Goal: Transaction & Acquisition: Subscribe to service/newsletter

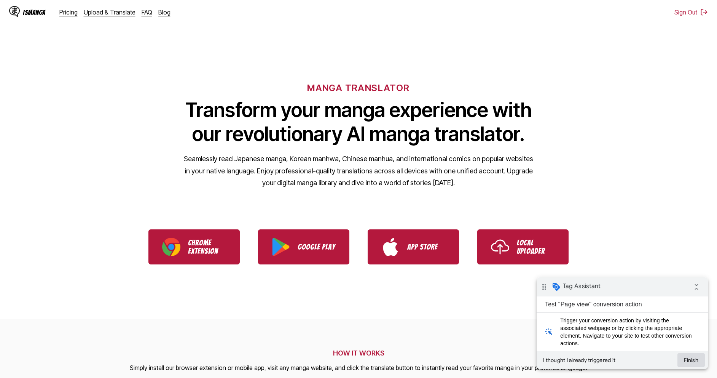
click at [698, 362] on button "Finish" at bounding box center [690, 360] width 27 height 14
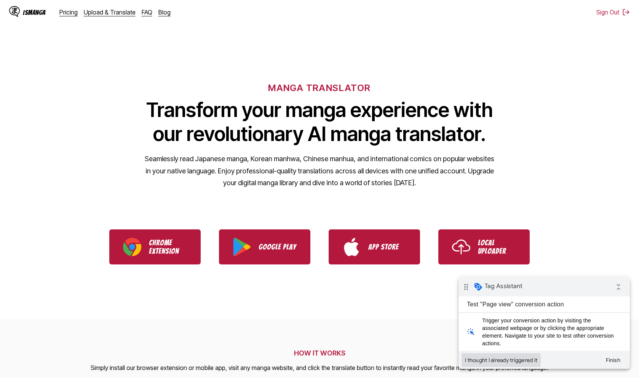
click at [514, 359] on button "I thought I already triggered it" at bounding box center [500, 360] width 79 height 14
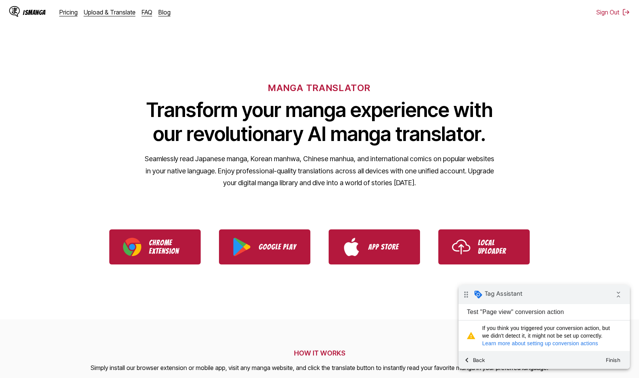
click at [521, 343] on link "Learn more about setting up conversion actions" at bounding box center [540, 343] width 116 height 6
drag, startPoint x: 604, startPoint y: 343, endPoint x: 527, endPoint y: 341, distance: 77.7
click at [527, 341] on span "If you think you triggered your conversion action, but we didn't detect it, it …" at bounding box center [549, 335] width 135 height 23
copy link "setting up conversion actions"
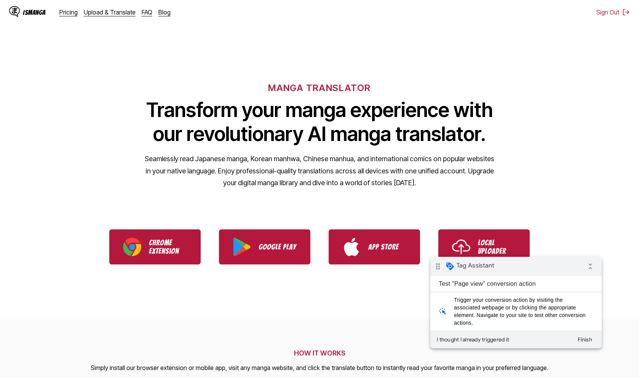
click at [511, 267] on div "drag_indicator Tag Assistant collapse_all" at bounding box center [515, 266] width 171 height 19
click at [594, 269] on icon "collapse_all" at bounding box center [589, 265] width 15 height 15
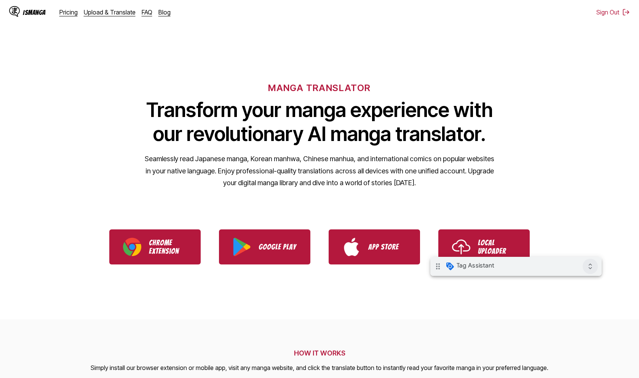
click at [588, 269] on icon "expand_all" at bounding box center [589, 265] width 15 height 15
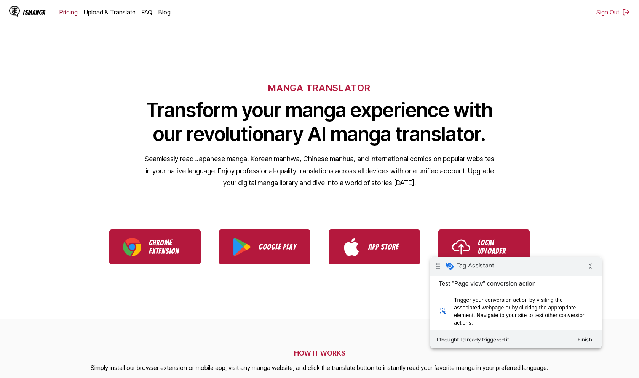
click at [72, 10] on link "Pricing" at bounding box center [68, 12] width 18 height 8
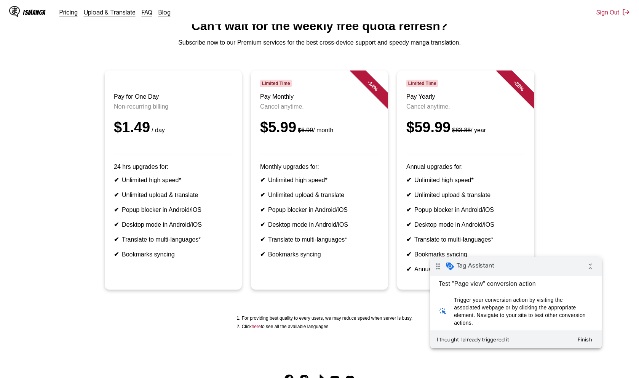
scroll to position [32, 0]
click at [69, 11] on link "Pricing" at bounding box center [68, 12] width 18 height 8
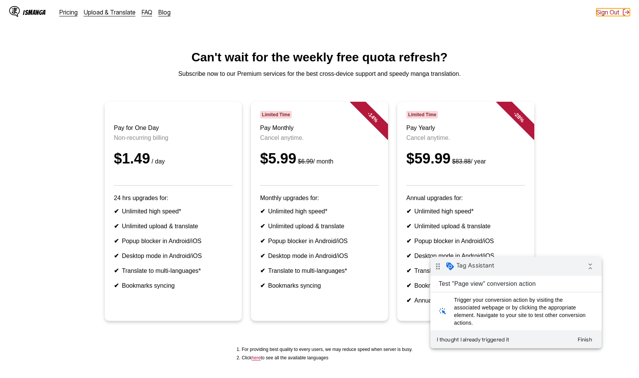
click at [618, 13] on button "Sign Out" at bounding box center [612, 12] width 33 height 8
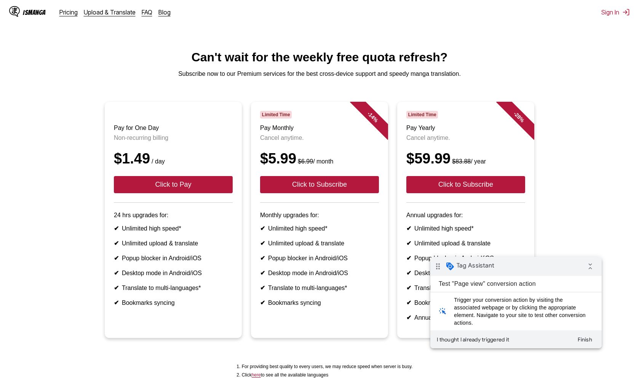
click at [36, 11] on div "IsManga" at bounding box center [34, 12] width 23 height 7
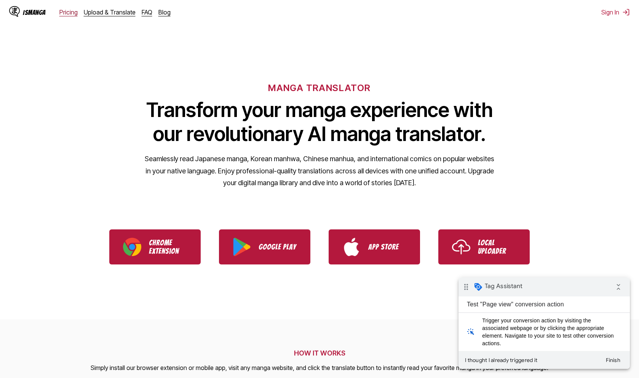
click at [67, 14] on link "Pricing" at bounding box center [68, 12] width 18 height 8
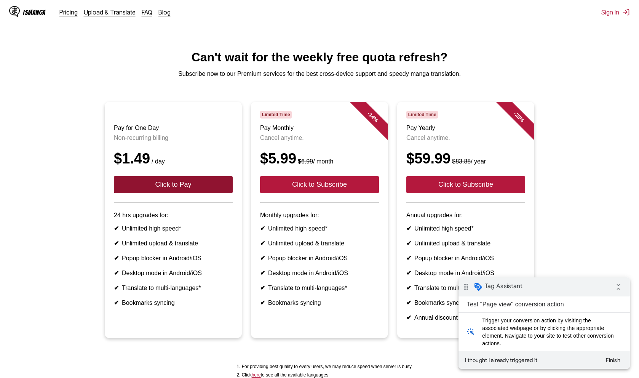
click at [134, 187] on button "Click to Pay" at bounding box center [173, 184] width 119 height 17
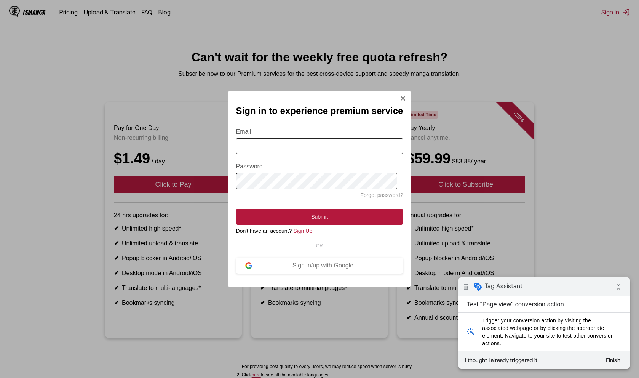
click at [282, 151] on input "Email" at bounding box center [319, 146] width 167 height 16
type input "**********"
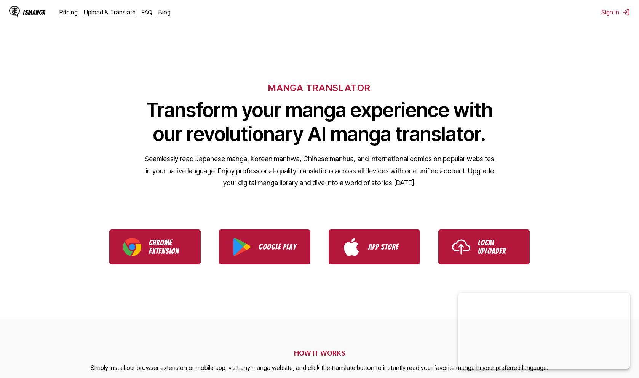
click at [77, 12] on div "Pricing Upload & Translate FAQ Blog" at bounding box center [117, 12] width 117 height 8
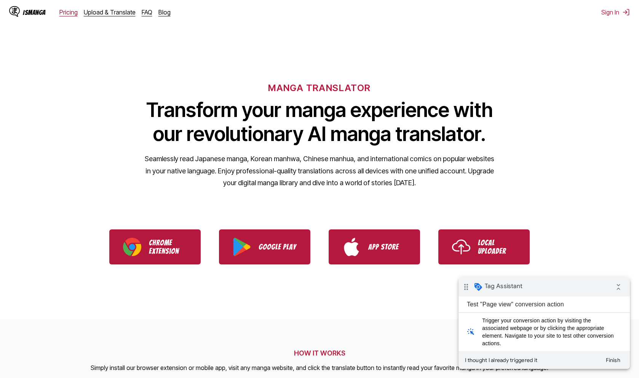
click at [74, 14] on link "Pricing" at bounding box center [68, 12] width 18 height 8
